Goal: Task Accomplishment & Management: Manage account settings

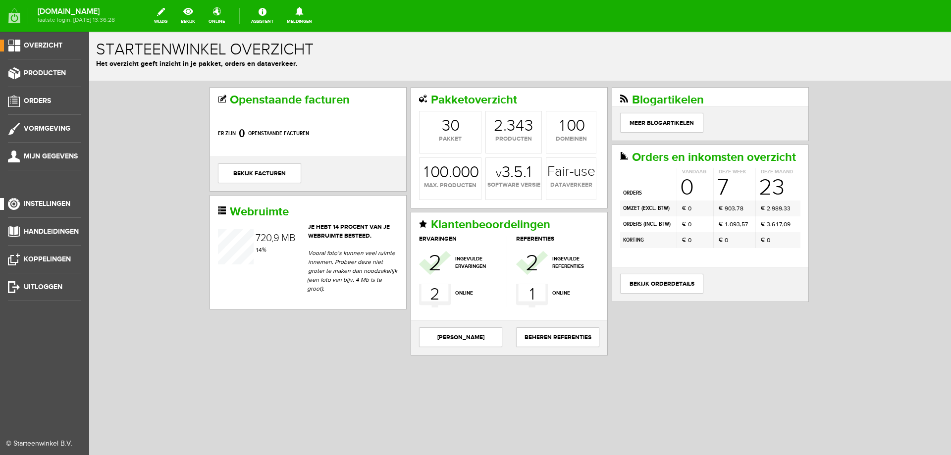
click at [70, 202] on span "Instellingen" at bounding box center [47, 204] width 47 height 8
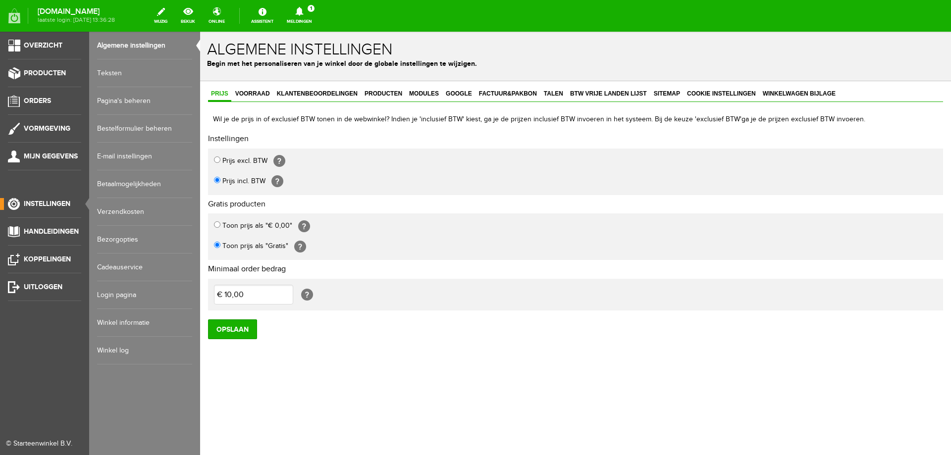
click at [107, 155] on link "E-mail instellingen" at bounding box center [144, 157] width 95 height 28
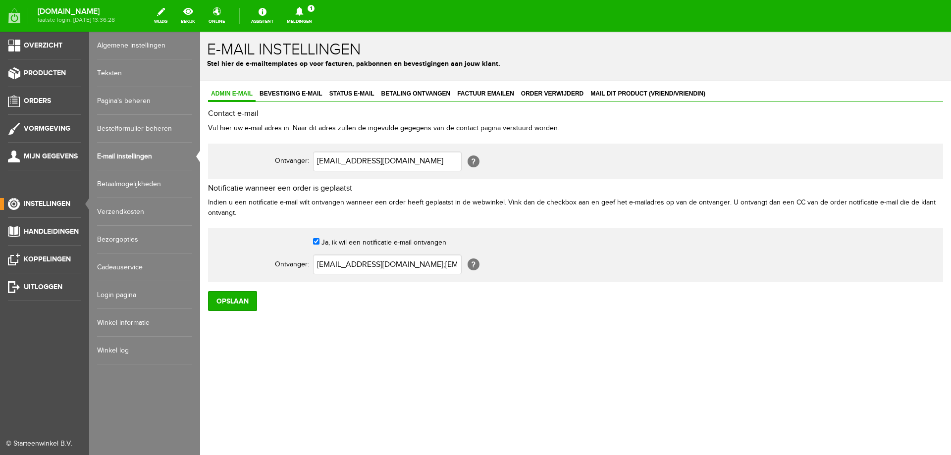
click at [131, 46] on link "Algemene instellingen" at bounding box center [144, 46] width 95 height 28
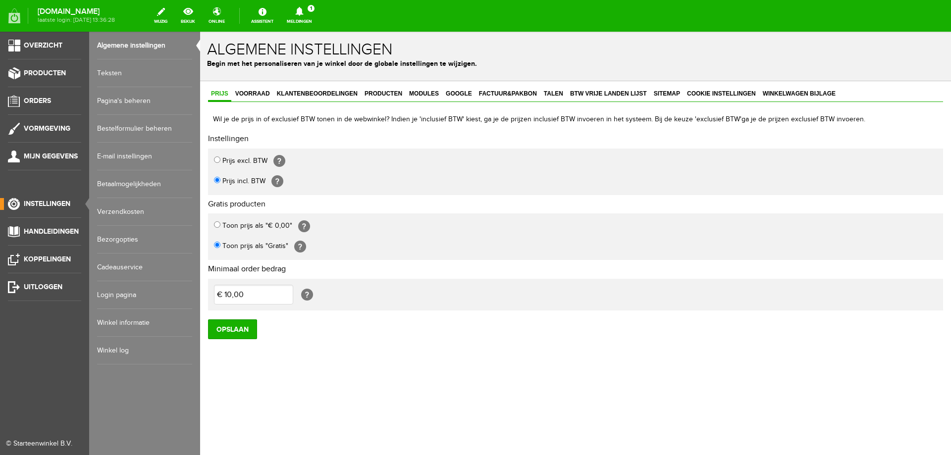
click at [108, 74] on link "Teksten" at bounding box center [144, 73] width 95 height 28
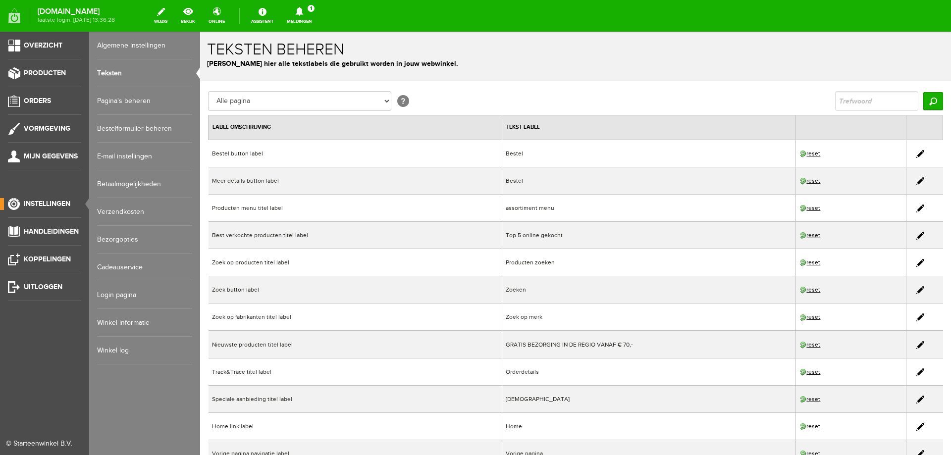
click at [108, 127] on link "Bestelformulier beheren" at bounding box center [144, 129] width 95 height 28
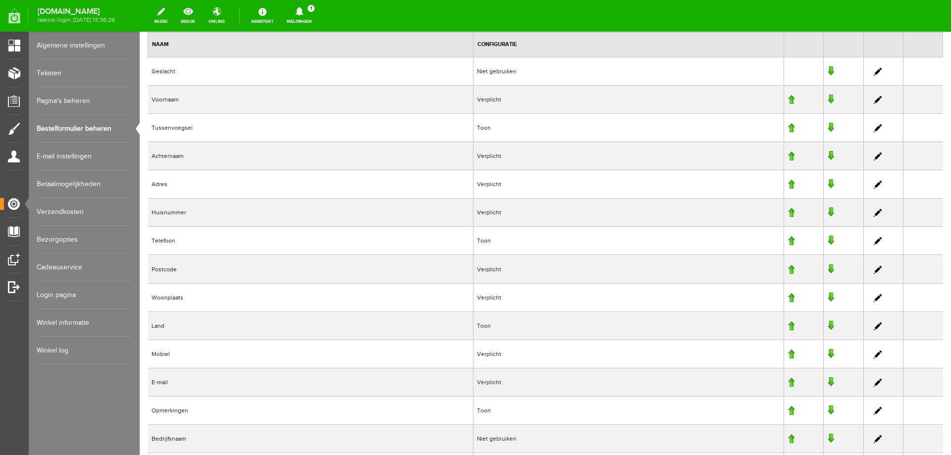
scroll to position [149, 0]
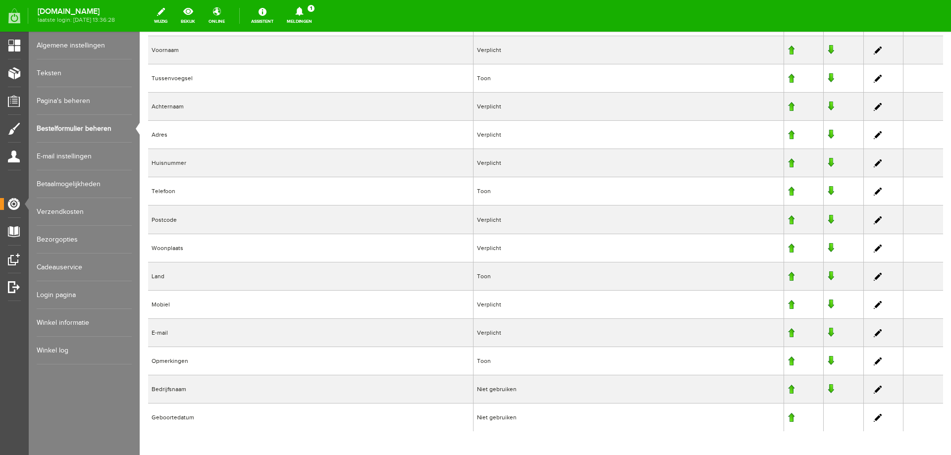
click at [874, 193] on link at bounding box center [878, 192] width 8 height 8
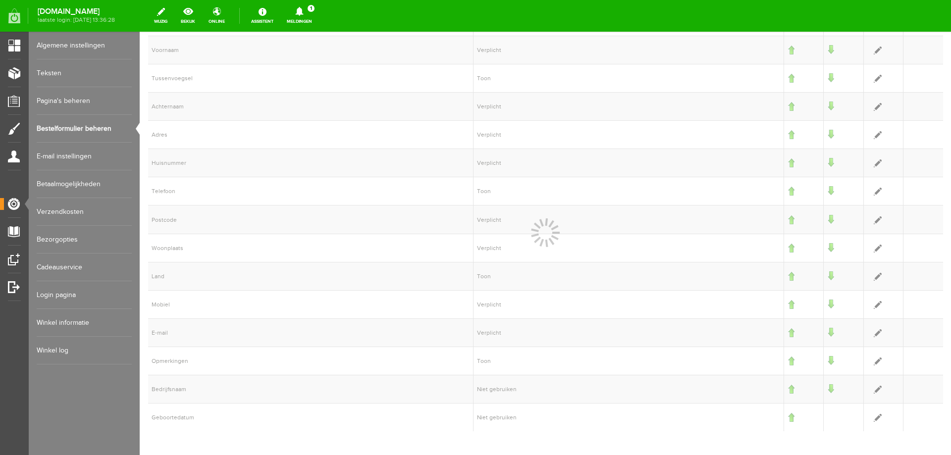
select select "8"
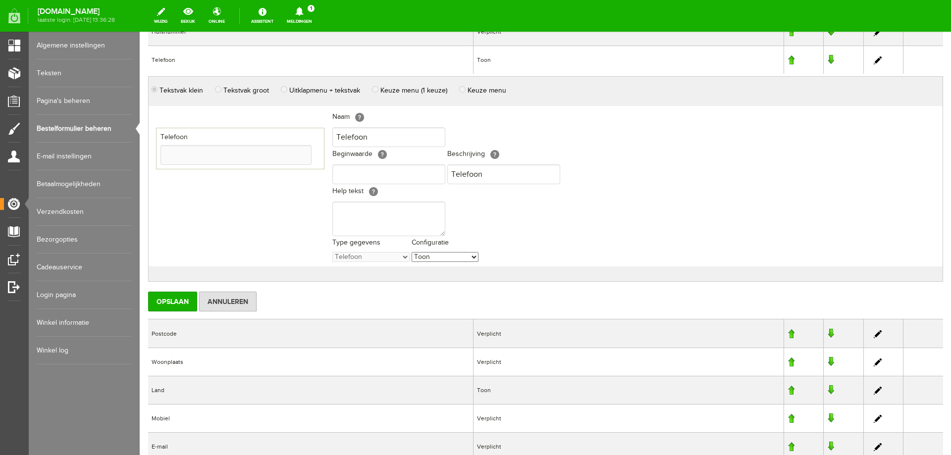
scroll to position [297, 0]
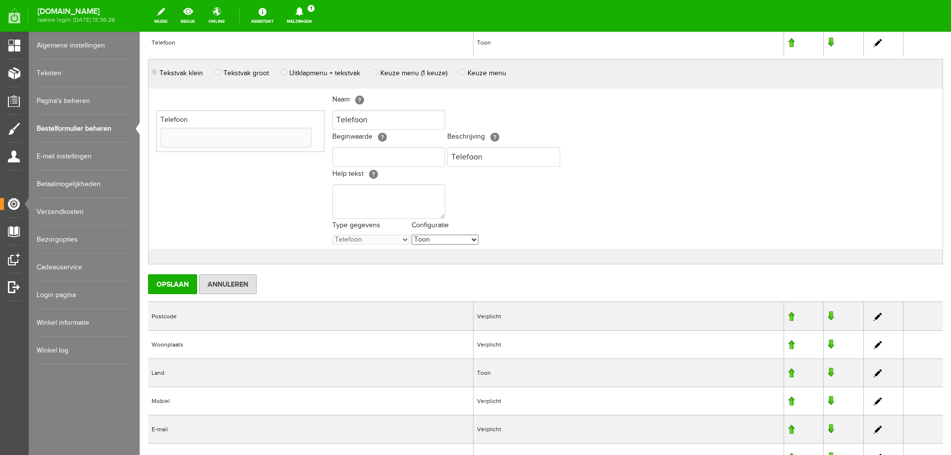
click at [473, 239] on select "Niet gebruiken Toon Verplicht" at bounding box center [445, 240] width 67 height 10
select select "0"
click at [412, 235] on select "Niet gebruiken Toon Verplicht" at bounding box center [445, 240] width 67 height 10
click at [180, 283] on input "Opslaan" at bounding box center [172, 284] width 49 height 20
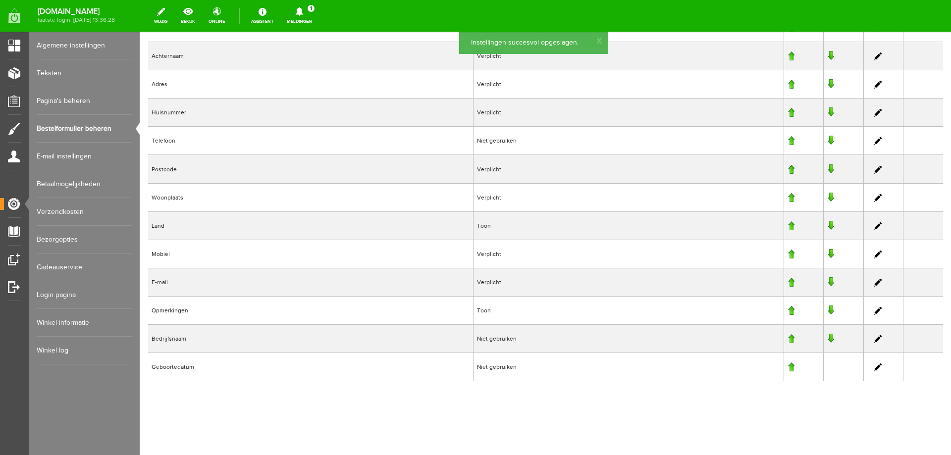
scroll to position [199, 0]
click at [201, 17] on link "bekijk" at bounding box center [188, 16] width 26 height 22
